Goal: Transaction & Acquisition: Purchase product/service

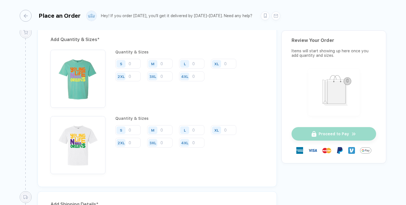
scroll to position [609, 0]
click at [136, 75] on input "number" at bounding box center [127, 76] width 25 height 10
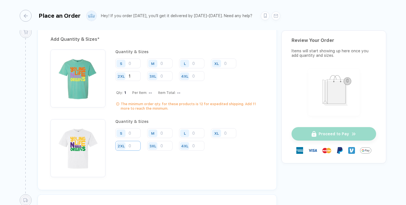
type input "1"
click at [137, 81] on input "number" at bounding box center [127, 76] width 25 height 10
type input "1"
click at [230, 63] on input "number" at bounding box center [223, 64] width 25 height 10
type input "3"
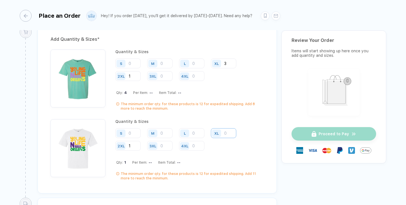
click at [230, 68] on input "number" at bounding box center [223, 64] width 25 height 10
type input "3"
click at [198, 66] on input "number" at bounding box center [191, 64] width 25 height 10
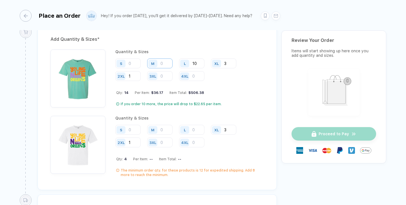
type input "10"
click at [163, 64] on input "number" at bounding box center [159, 64] width 25 height 10
click at [206, 130] on div "L" at bounding box center [194, 130] width 30 height 10
click at [199, 68] on input "number" at bounding box center [191, 64] width 25 height 10
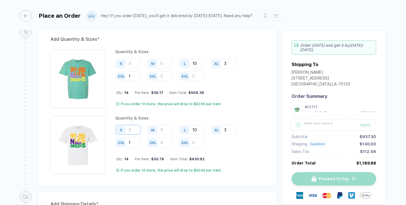
type input "10"
click at [133, 68] on input "number" at bounding box center [127, 64] width 25 height 10
type input "2"
click at [132, 62] on input "number" at bounding box center [127, 64] width 25 height 10
type input "2"
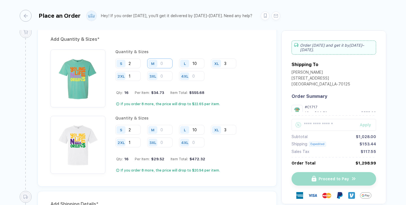
click at [170, 64] on input "number" at bounding box center [159, 64] width 25 height 10
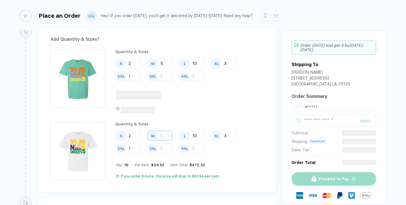
type input "5"
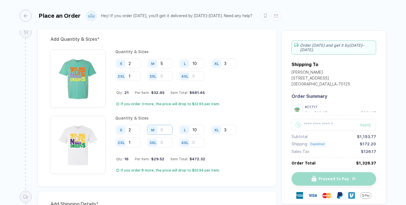
click at [167, 68] on input "number" at bounding box center [159, 64] width 25 height 10
type input "5"
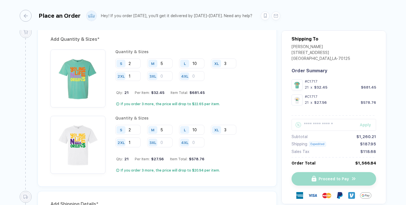
scroll to position [611, 0]
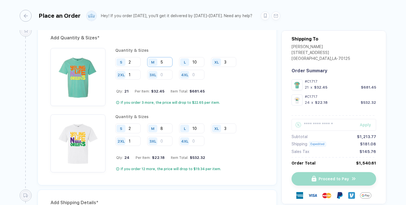
type input "8"
click at [166, 60] on input "5" at bounding box center [159, 62] width 25 height 10
type input "8"
click at [228, 96] on div "Quantity & Sizes S 2 M 8 L 10 XL 3 2XL 1 3XL 4XL Qty: 24 Per Item: $23.90 Item …" at bounding box center [189, 77] width 148 height 58
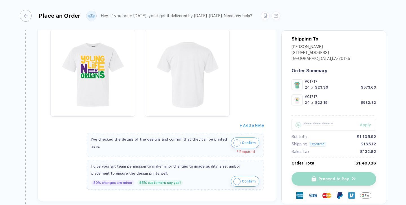
scroll to position [244, 0]
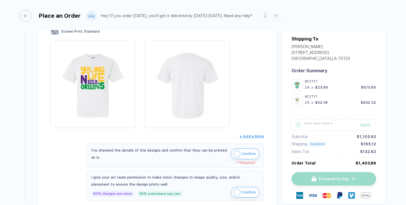
click at [237, 153] on img "button" at bounding box center [236, 154] width 7 height 7
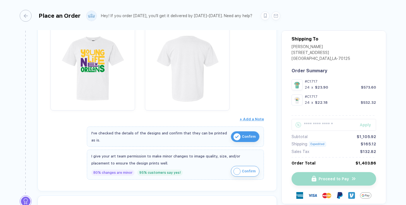
scroll to position [266, 0]
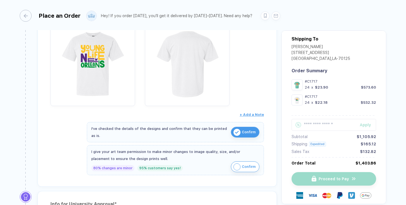
click at [235, 164] on img "button" at bounding box center [236, 167] width 7 height 7
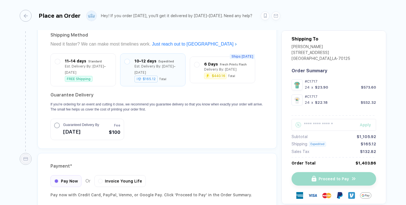
scroll to position [872, 0]
click at [97, 127] on span "[DATE]" at bounding box center [81, 131] width 36 height 9
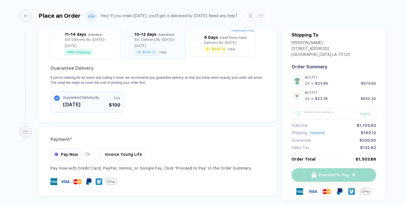
scroll to position [922, 0]
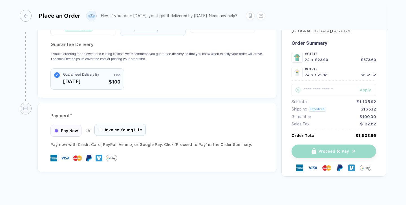
click at [105, 125] on div "Invoice Young Life" at bounding box center [119, 130] width 51 height 12
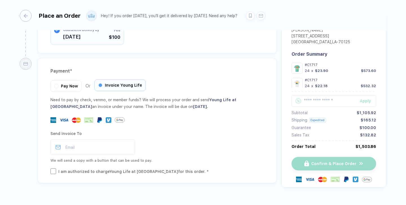
scroll to position [978, 0]
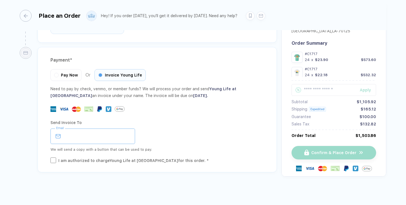
click at [96, 135] on input "email" at bounding box center [92, 136] width 84 height 15
type input "**********"
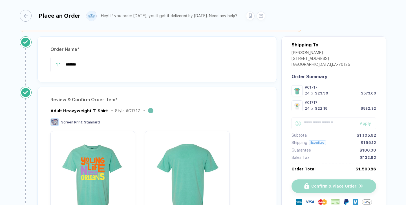
scroll to position [0, 0]
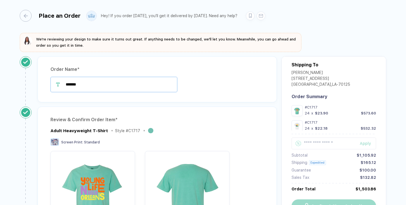
click at [146, 86] on input "*******" at bounding box center [113, 84] width 127 height 15
drag, startPoint x: 146, startPoint y: 86, endPoint x: 45, endPoint y: 88, distance: 101.4
click at [50, 88] on div "*******" at bounding box center [156, 84] width 213 height 15
drag, startPoint x: 86, startPoint y: 80, endPoint x: 61, endPoint y: 90, distance: 26.4
click at [63, 88] on div "*******" at bounding box center [156, 84] width 213 height 15
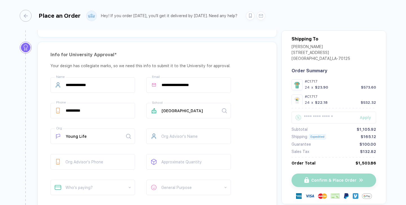
scroll to position [453, 0]
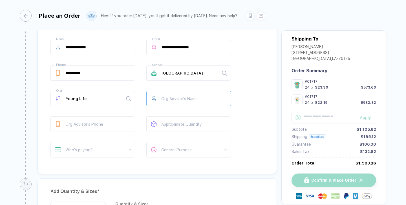
type input "**********"
click at [174, 100] on input "text" at bounding box center [188, 98] width 84 height 15
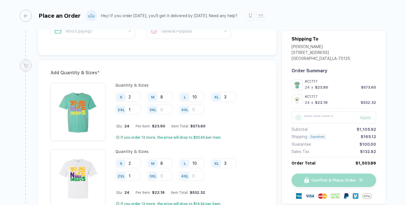
scroll to position [572, 0]
click at [313, 179] on div "Confirm & Place Order" at bounding box center [333, 181] width 84 height 14
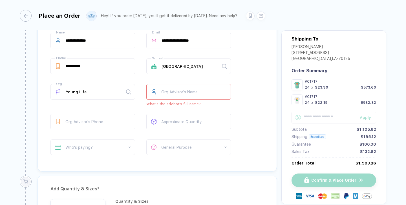
scroll to position [455, 0]
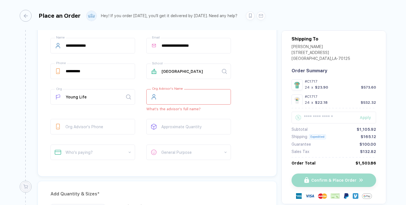
click at [168, 100] on input "text" at bounding box center [188, 96] width 84 height 15
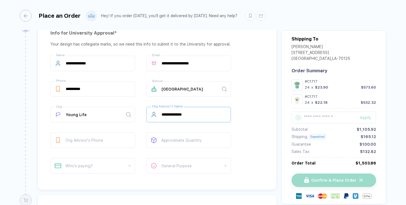
type input "**********"
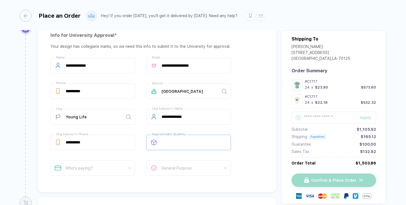
scroll to position [435, 0]
type input "**"
click at [254, 153] on div "**********" at bounding box center [156, 117] width 213 height 120
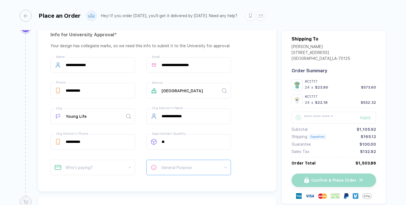
click at [214, 166] on span at bounding box center [193, 167] width 65 height 15
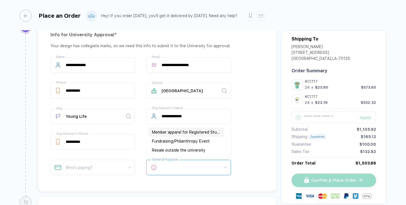
click at [193, 130] on div "Member apparel for Registered Student Organisation/Department/School" at bounding box center [186, 132] width 69 height 6
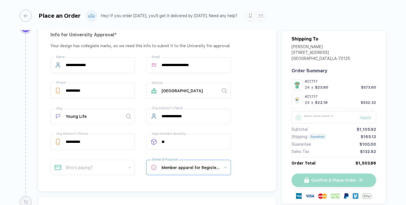
click at [201, 166] on span "Member apparel for Registered Student Organisation/Department/School" at bounding box center [193, 167] width 65 height 15
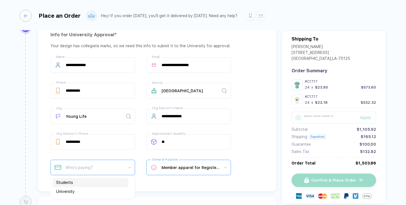
click at [113, 165] on span at bounding box center [98, 167] width 65 height 15
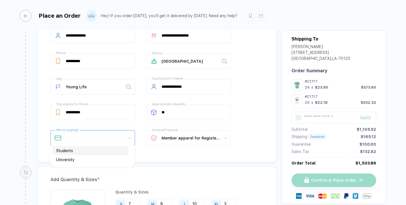
scroll to position [469, 0]
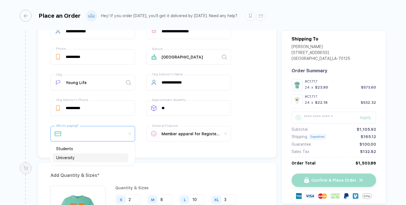
click at [91, 159] on div "University" at bounding box center [90, 158] width 69 height 6
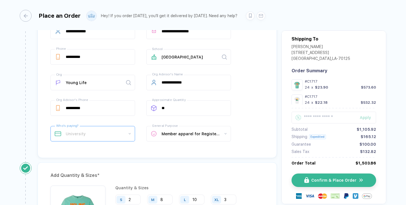
click at [84, 131] on span "University" at bounding box center [98, 133] width 65 height 15
click at [79, 152] on div "Students" at bounding box center [90, 148] width 75 height 9
click at [82, 147] on div "**********" at bounding box center [156, 73] width 239 height 170
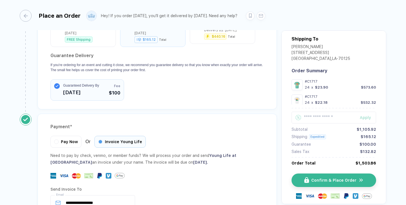
scroll to position [978, 0]
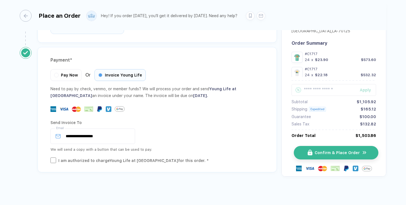
click at [326, 151] on span "Confirm & Place Order" at bounding box center [336, 153] width 45 height 5
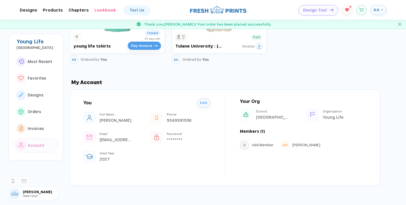
scroll to position [743, 0]
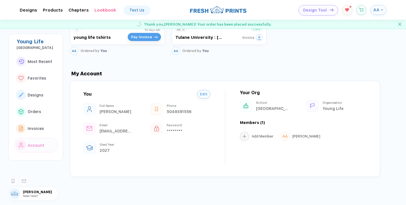
click at [351, 13] on div "Design Tool AA" at bounding box center [325, 10] width 122 height 10
click at [347, 11] on button "button" at bounding box center [347, 9] width 10 height 10
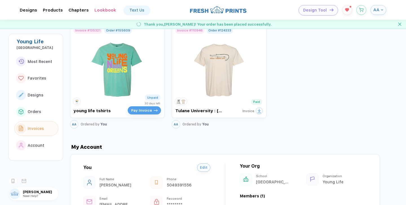
scroll to position [593, 0]
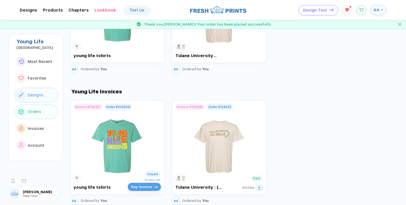
click at [41, 95] on span "Designs" at bounding box center [36, 95] width 16 height 5
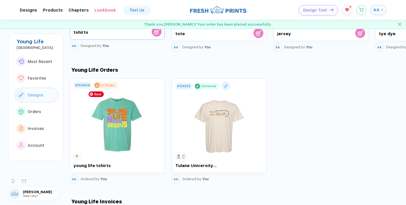
scroll to position [525, 0]
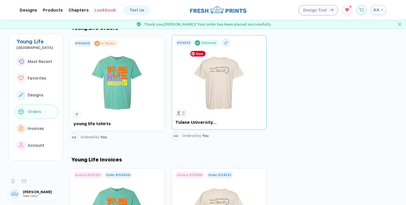
click at [223, 92] on img at bounding box center [218, 80] width 63 height 66
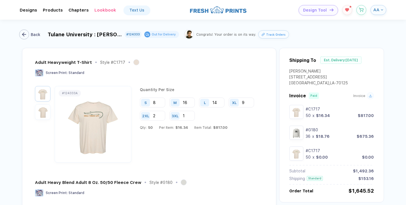
click at [32, 35] on div "Back" at bounding box center [36, 34] width 10 height 5
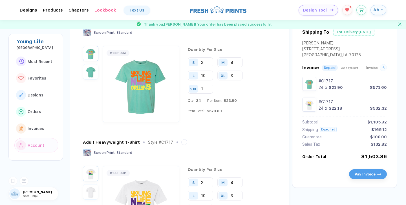
scroll to position [57, 0]
